Goal: Information Seeking & Learning: Find specific fact

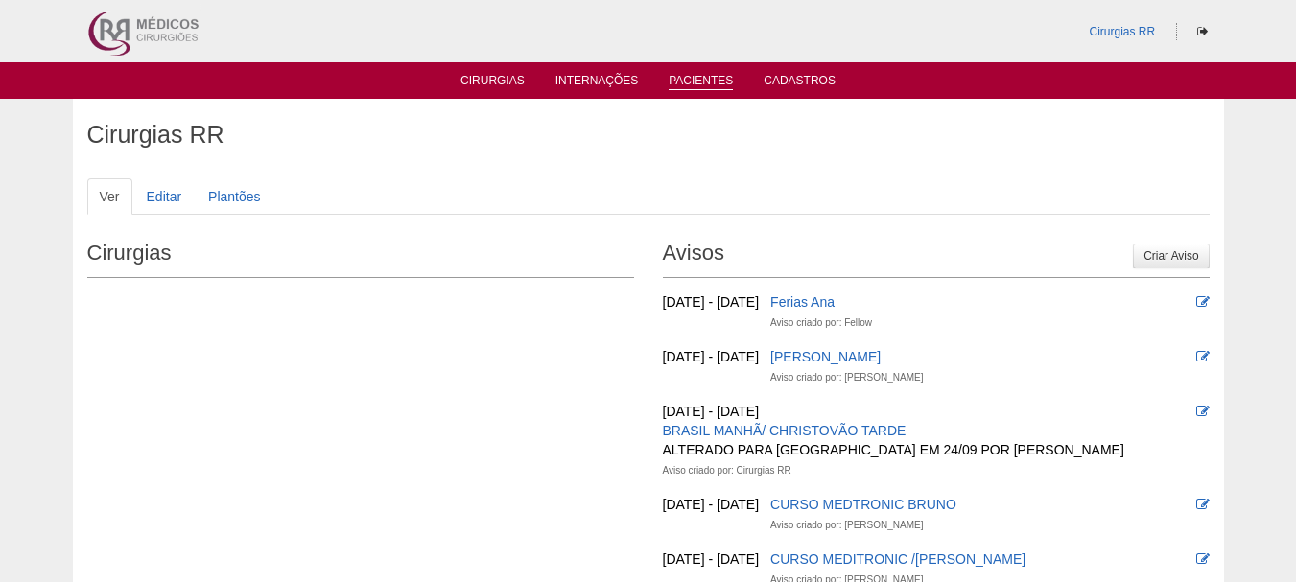
click at [711, 74] on link "Pacientes" at bounding box center [701, 82] width 64 height 16
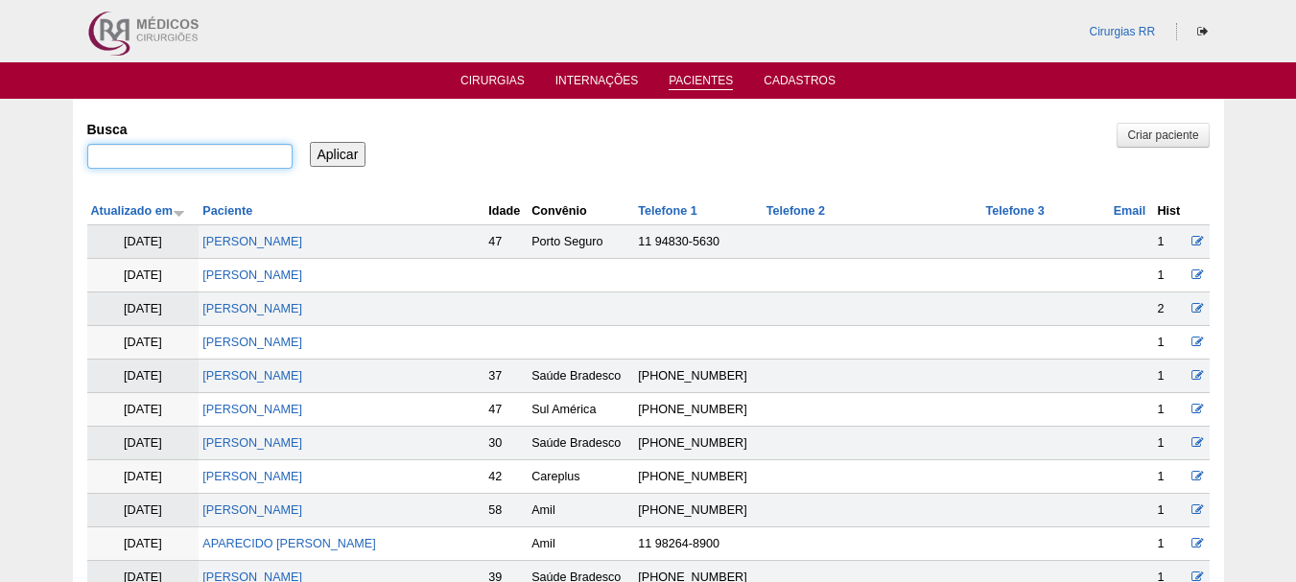
click at [204, 169] on input "Busca" at bounding box center [189, 156] width 205 height 25
click at [205, 161] on input "Busca" at bounding box center [189, 156] width 205 height 25
paste input "[PERSON_NAME]"
type input "[PERSON_NAME]"
click at [355, 160] on input "Aplicar" at bounding box center [338, 154] width 57 height 25
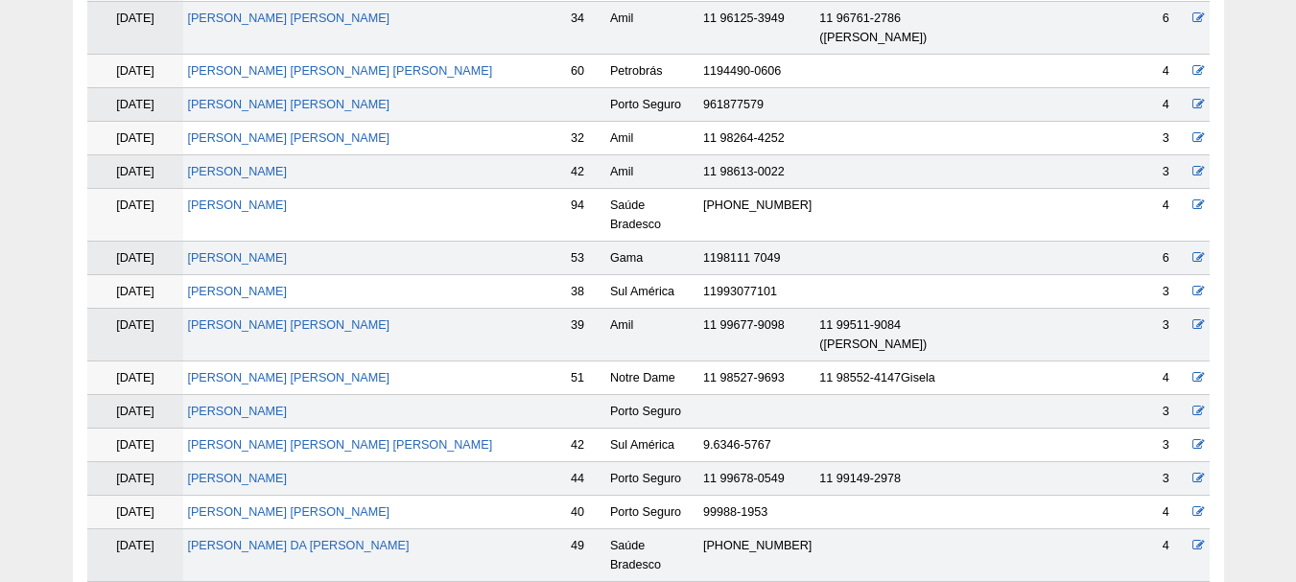
scroll to position [959, 0]
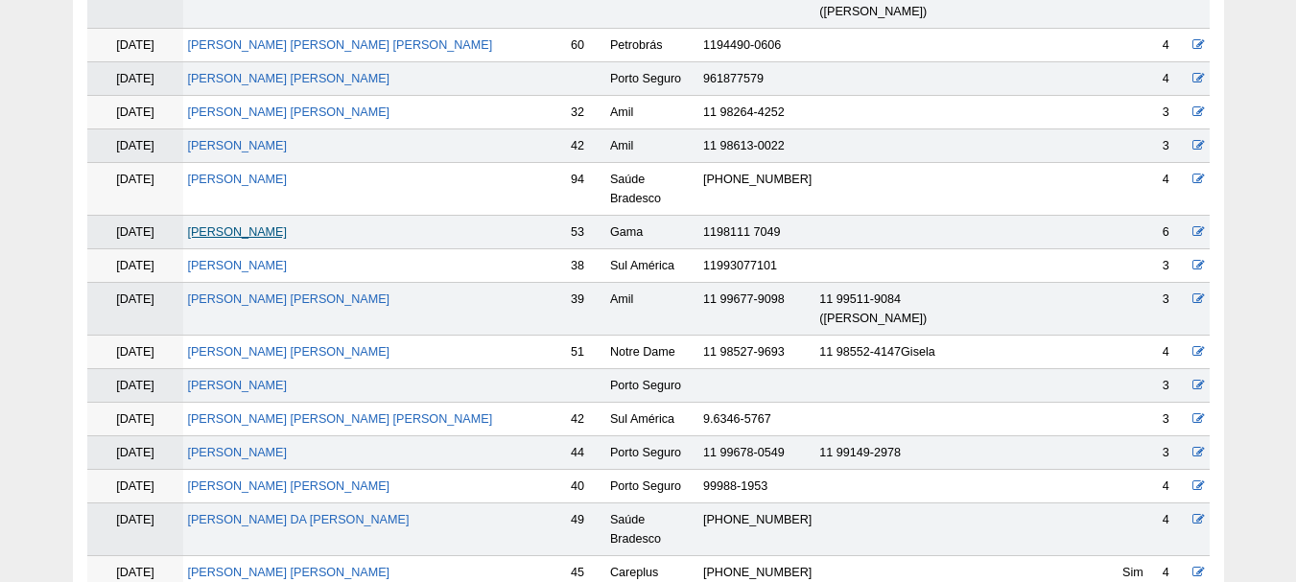
click at [250, 225] on link "Mauricio Ribeiro Baião" at bounding box center [237, 231] width 100 height 13
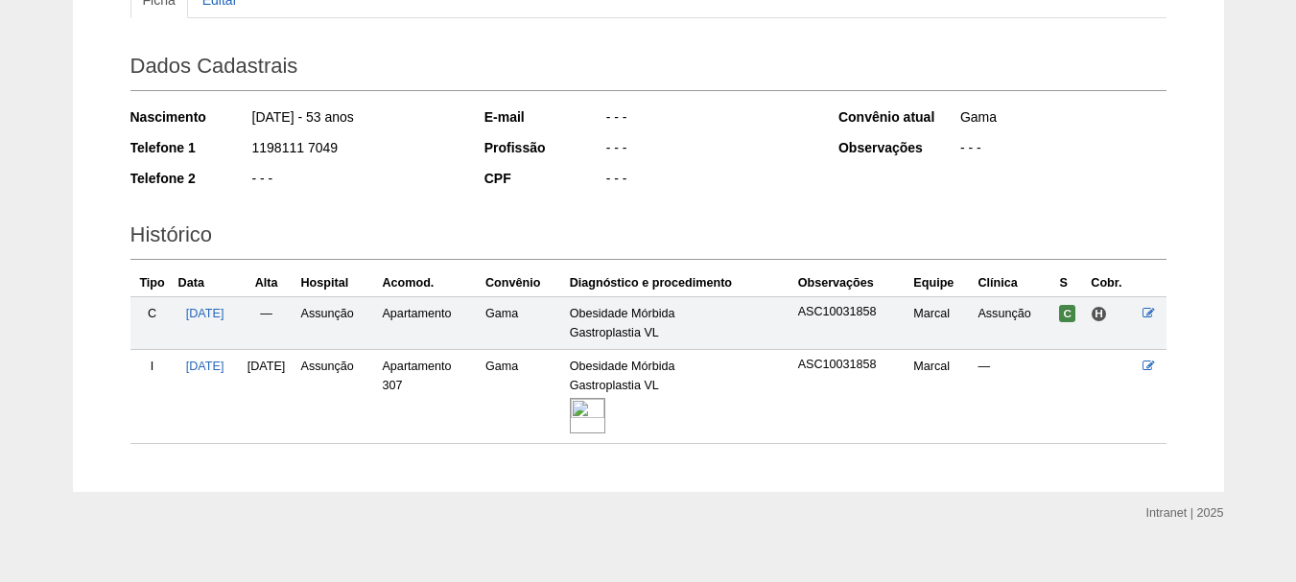
scroll to position [265, 0]
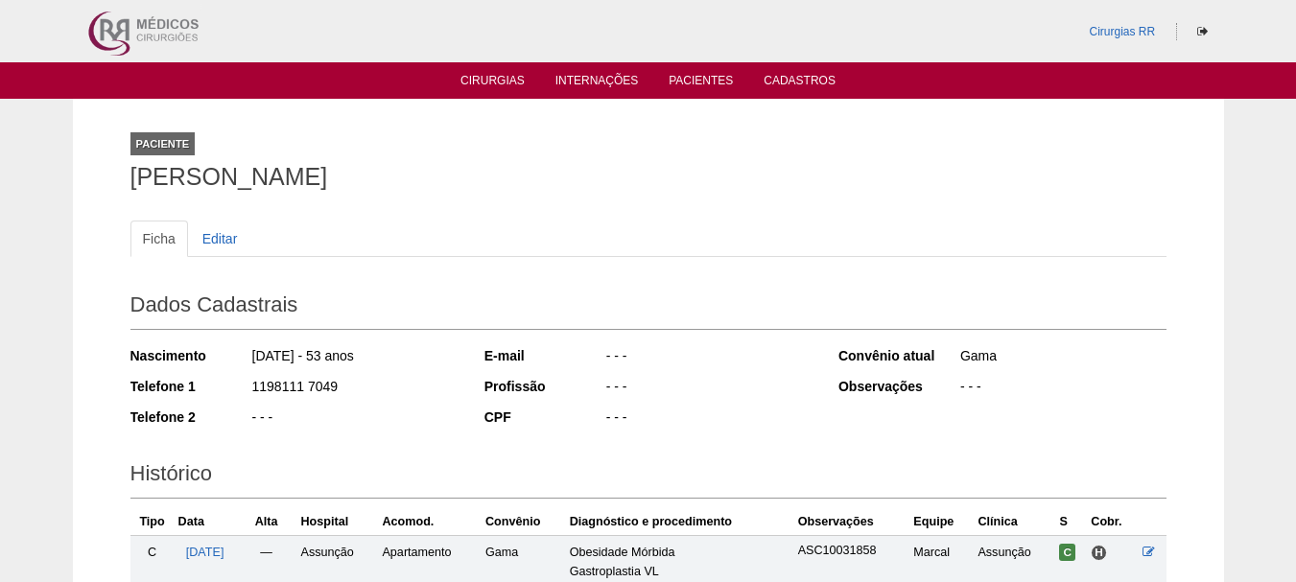
scroll to position [265, 0]
